Goal: Information Seeking & Learning: Compare options

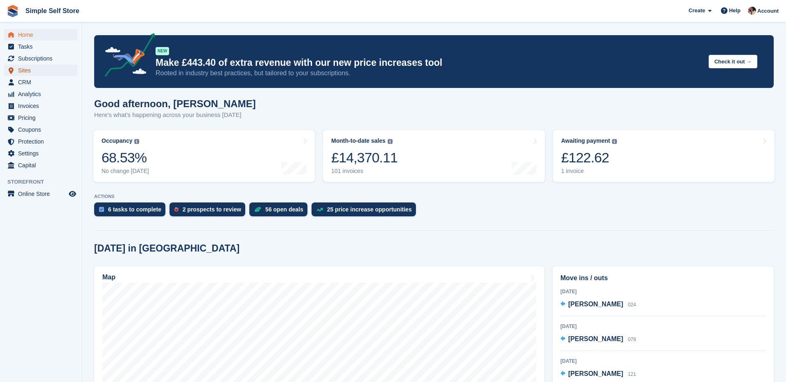
click at [27, 72] on span "Sites" at bounding box center [42, 70] width 49 height 11
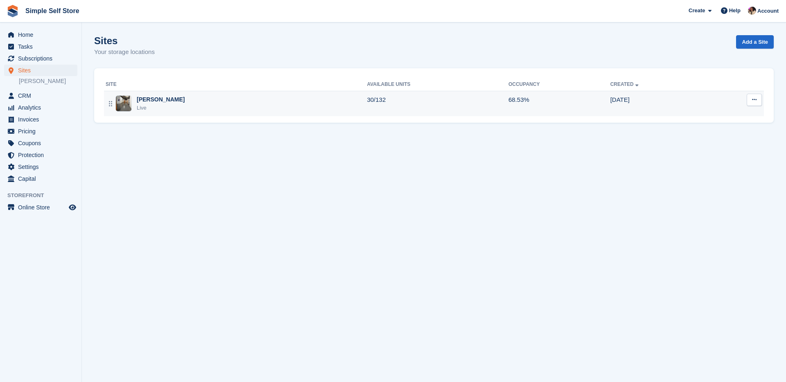
click at [147, 105] on div "Live" at bounding box center [161, 108] width 48 height 8
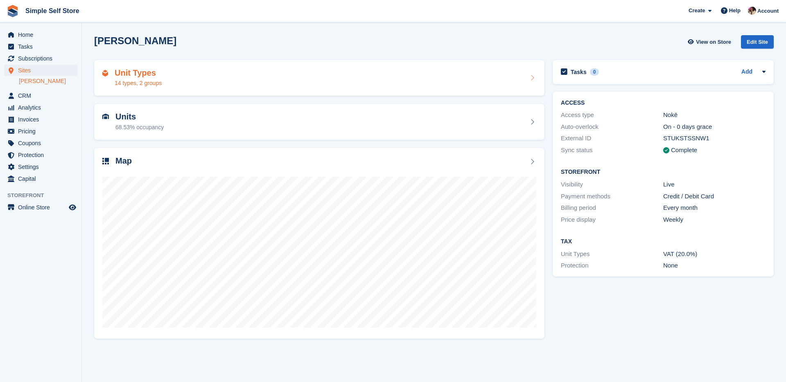
click at [150, 79] on div "14 types, 2 groups" at bounding box center [138, 83] width 47 height 9
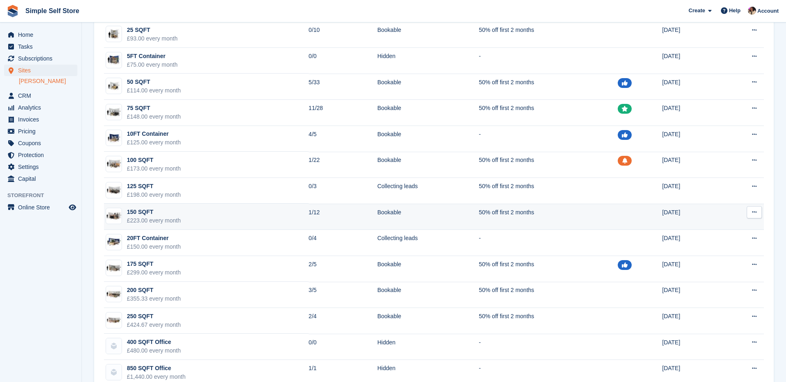
scroll to position [84, 0]
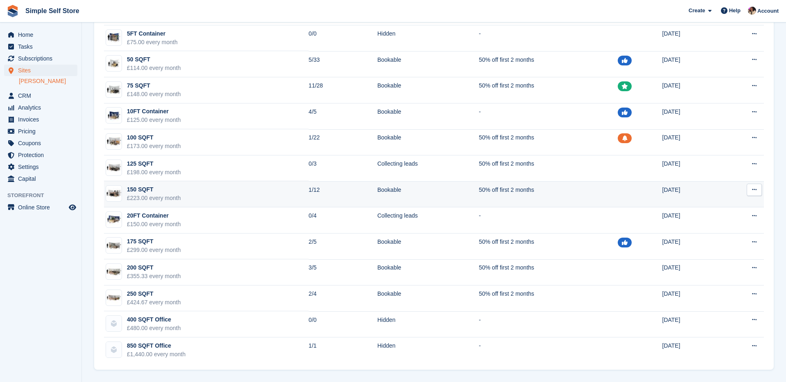
click at [209, 194] on td "150 SQFT £223.00 every month" at bounding box center [206, 194] width 205 height 26
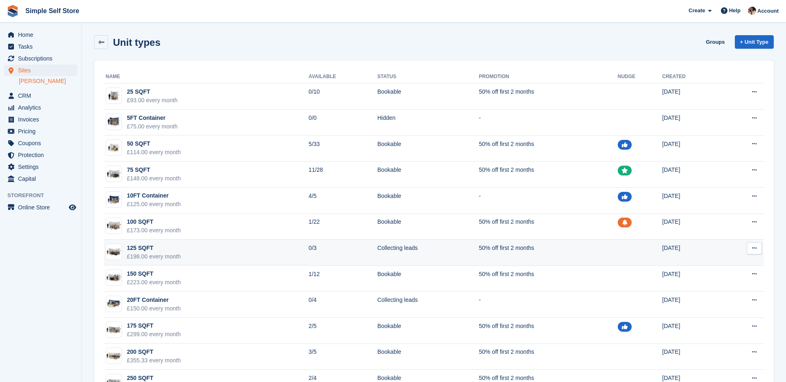
scroll to position [84, 0]
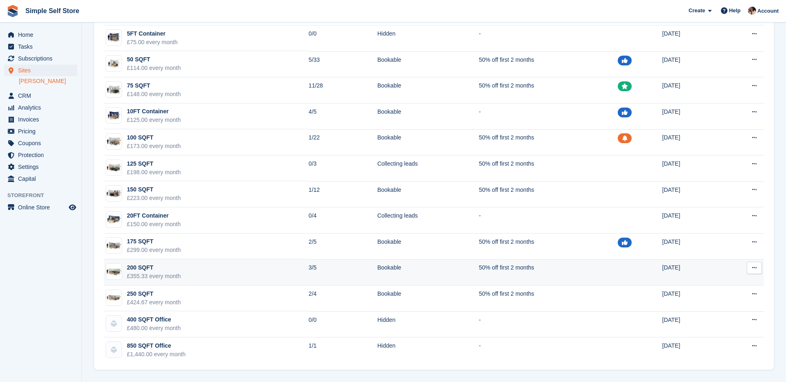
click at [171, 270] on div "200 SQFT" at bounding box center [154, 268] width 54 height 9
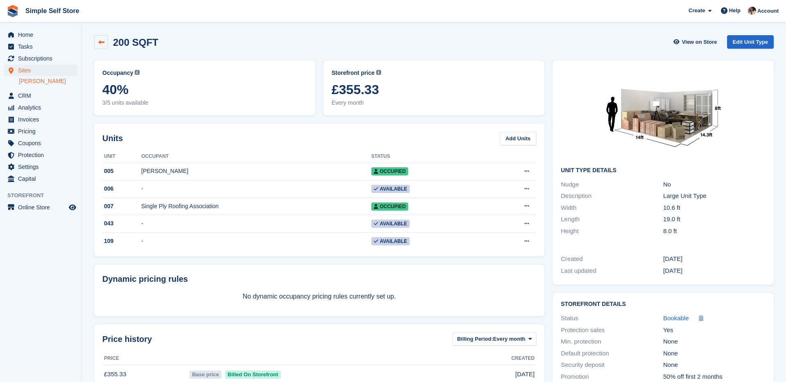
click at [102, 45] on link at bounding box center [101, 42] width 14 height 14
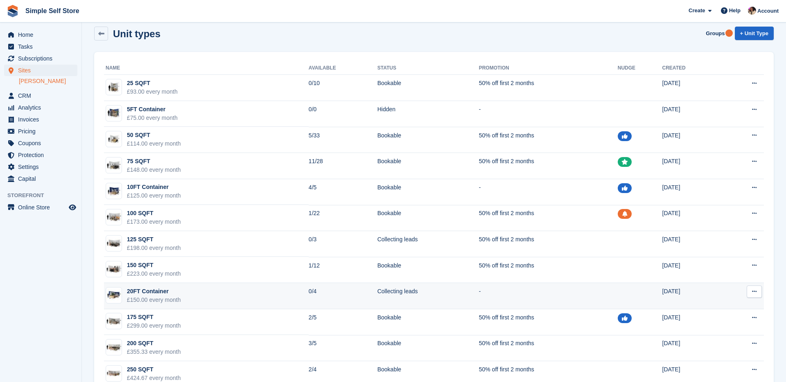
scroll to position [9, 0]
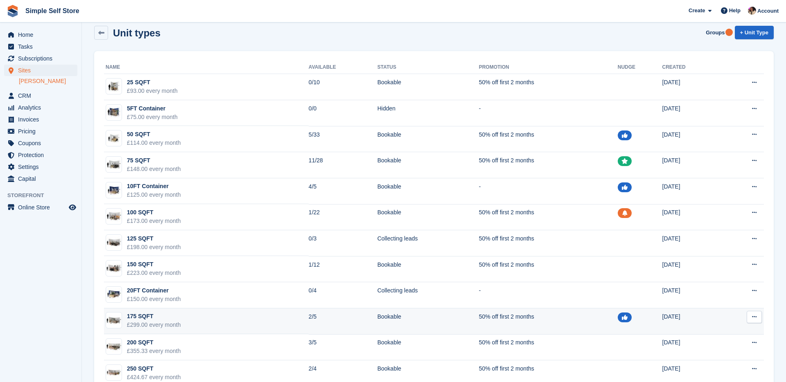
click at [155, 316] on div "175 SQFT" at bounding box center [154, 316] width 54 height 9
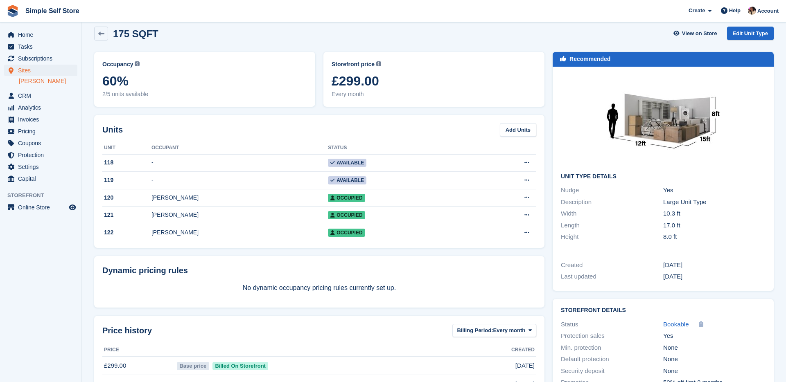
scroll to position [10, 0]
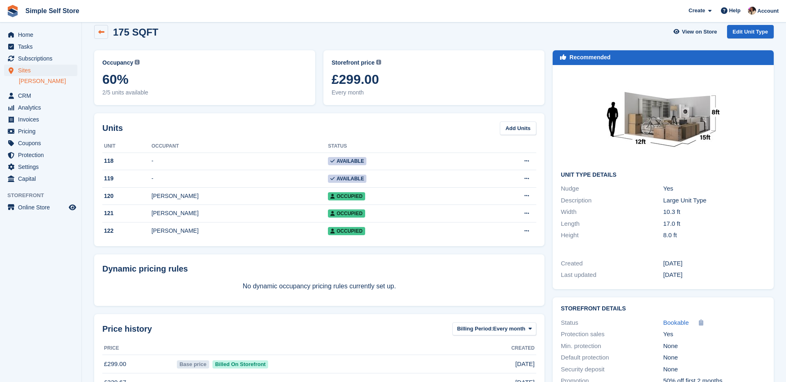
click at [106, 34] on link at bounding box center [101, 32] width 14 height 14
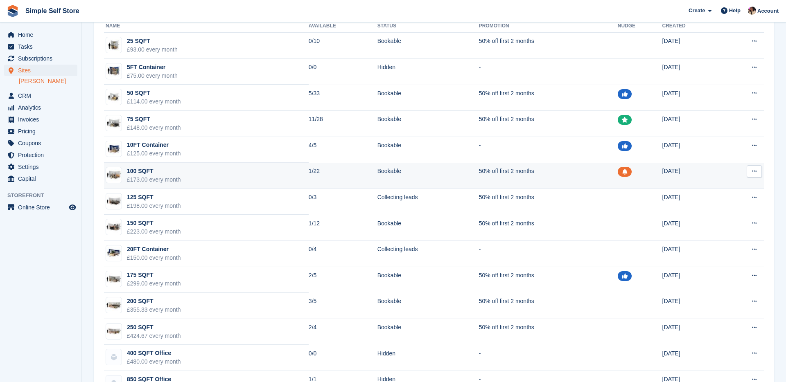
scroll to position [84, 0]
